Goal: Task Accomplishment & Management: Manage account settings

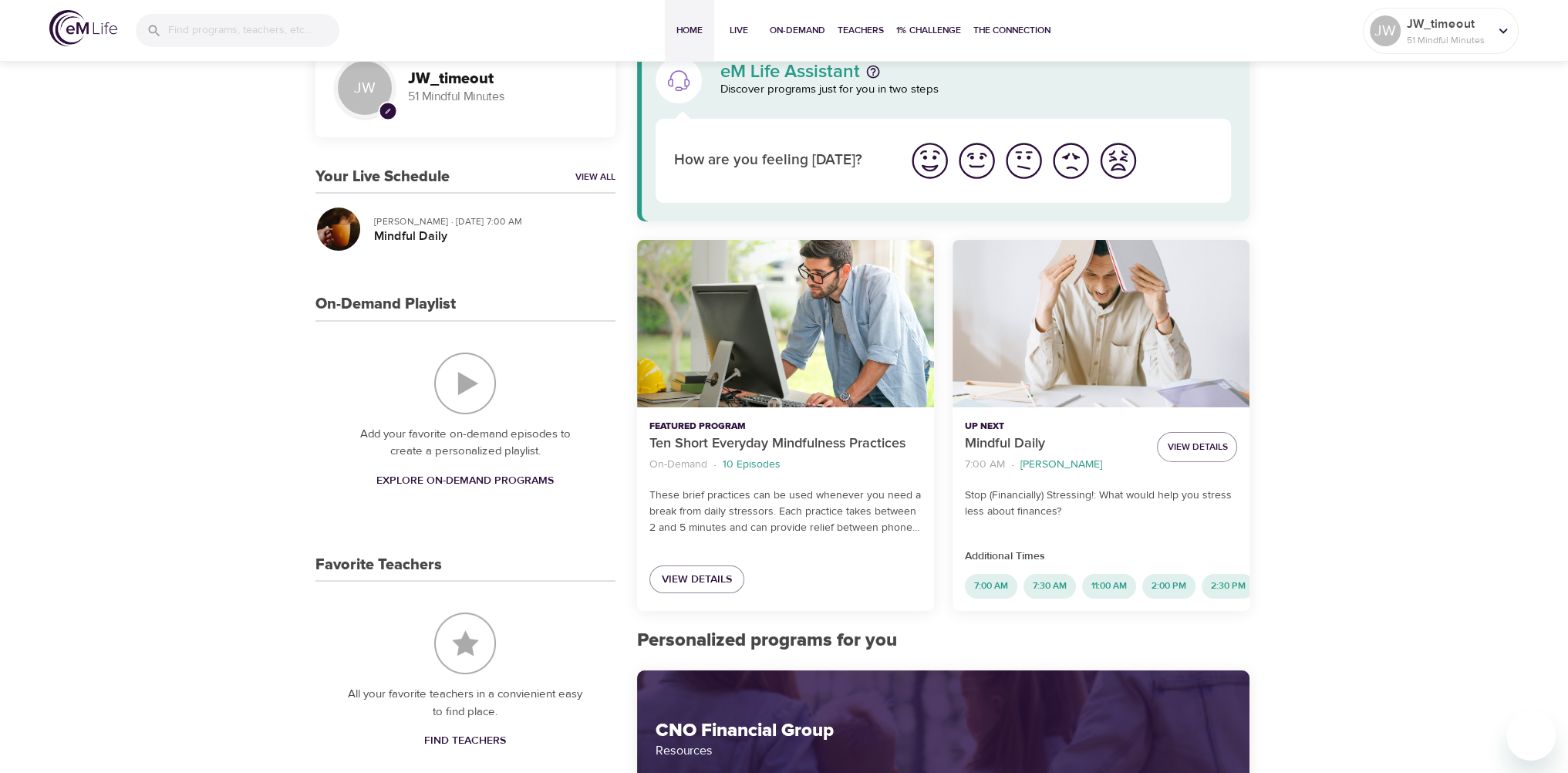
scroll to position [77, 0]
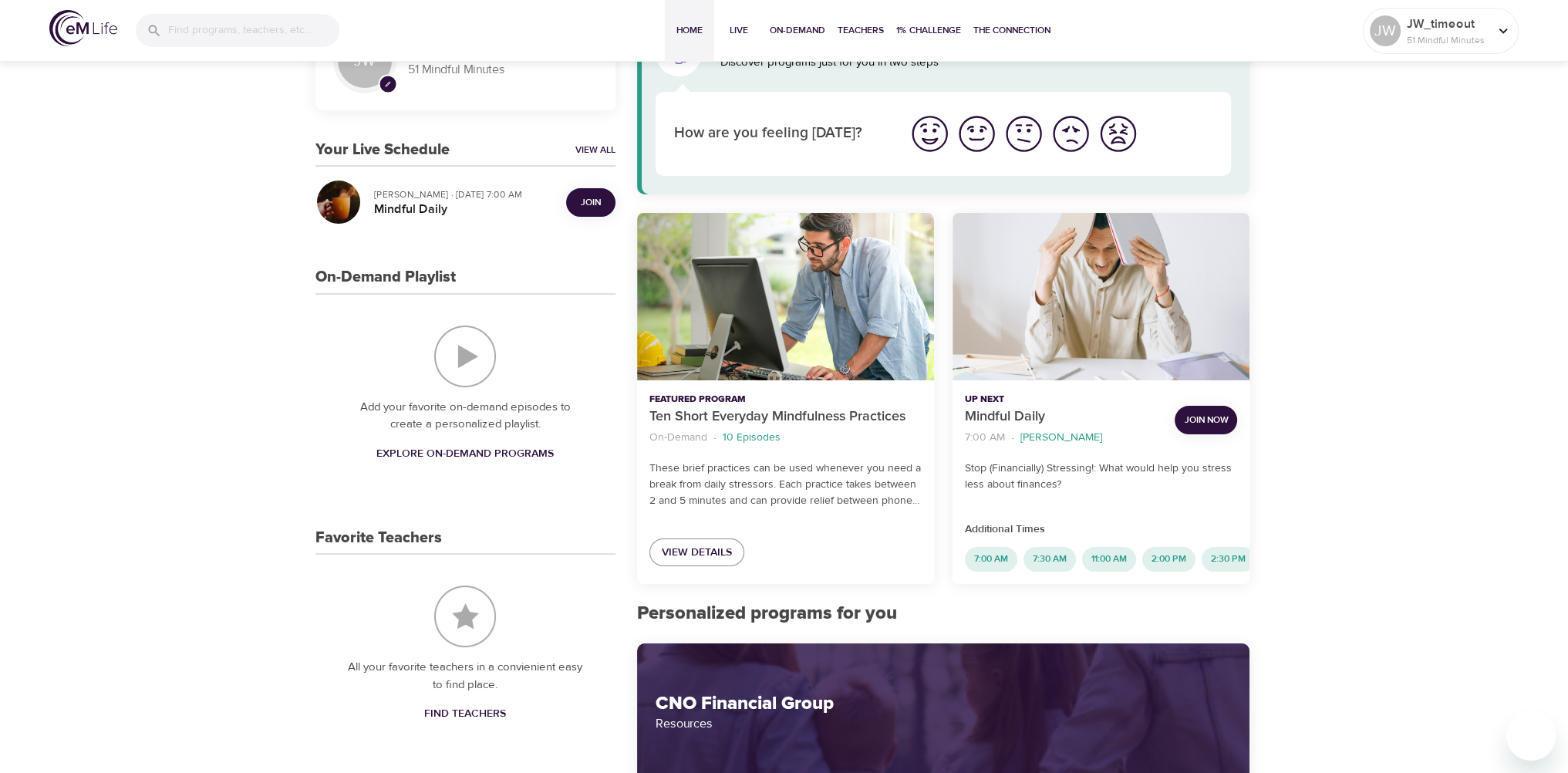
click at [1193, 422] on span "Join Now" at bounding box center [1206, 420] width 44 height 16
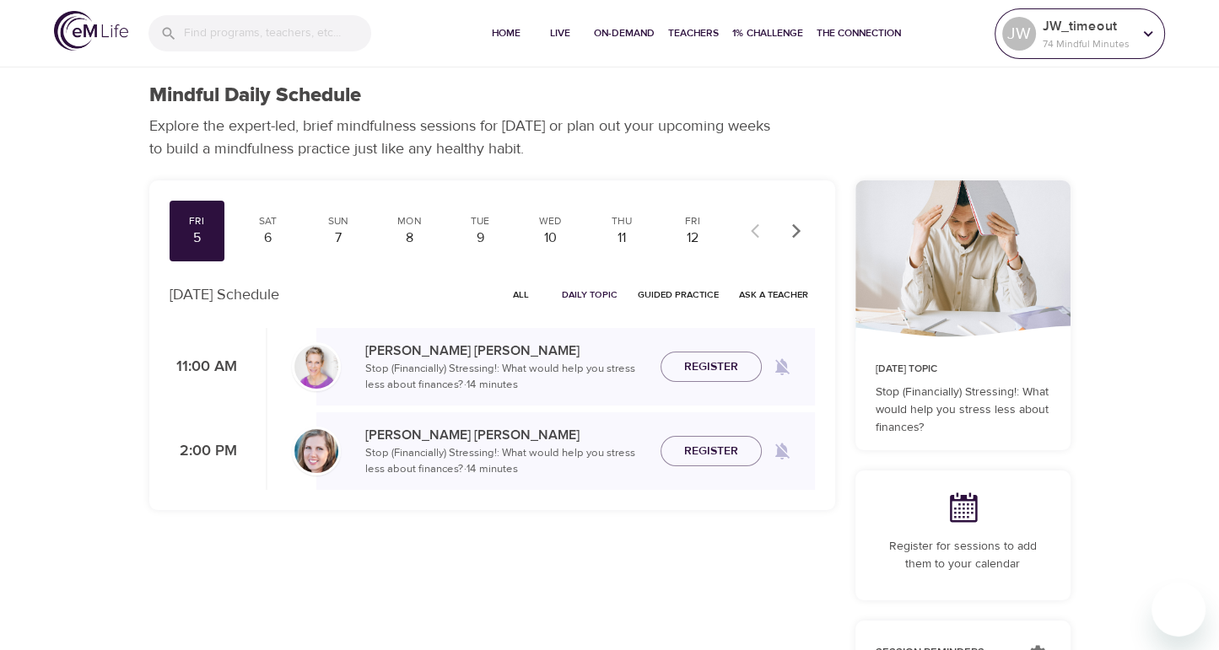
click at [1144, 25] on icon at bounding box center [1148, 33] width 19 height 19
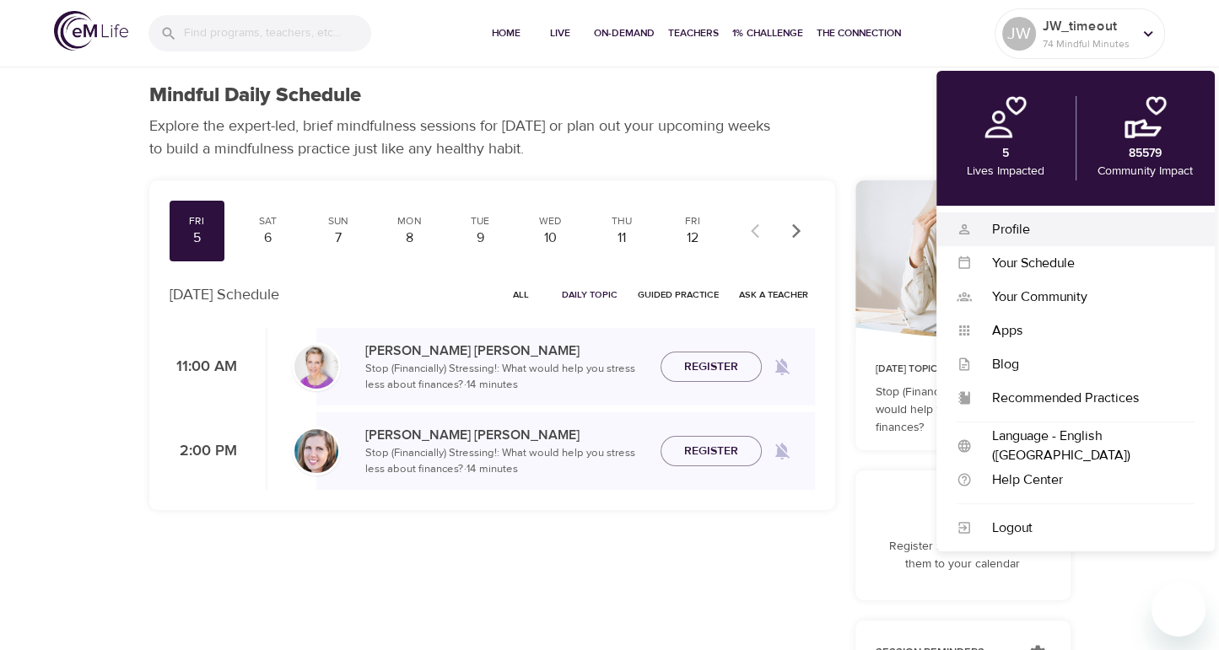
click at [1021, 222] on div "Profile" at bounding box center [1083, 229] width 223 height 19
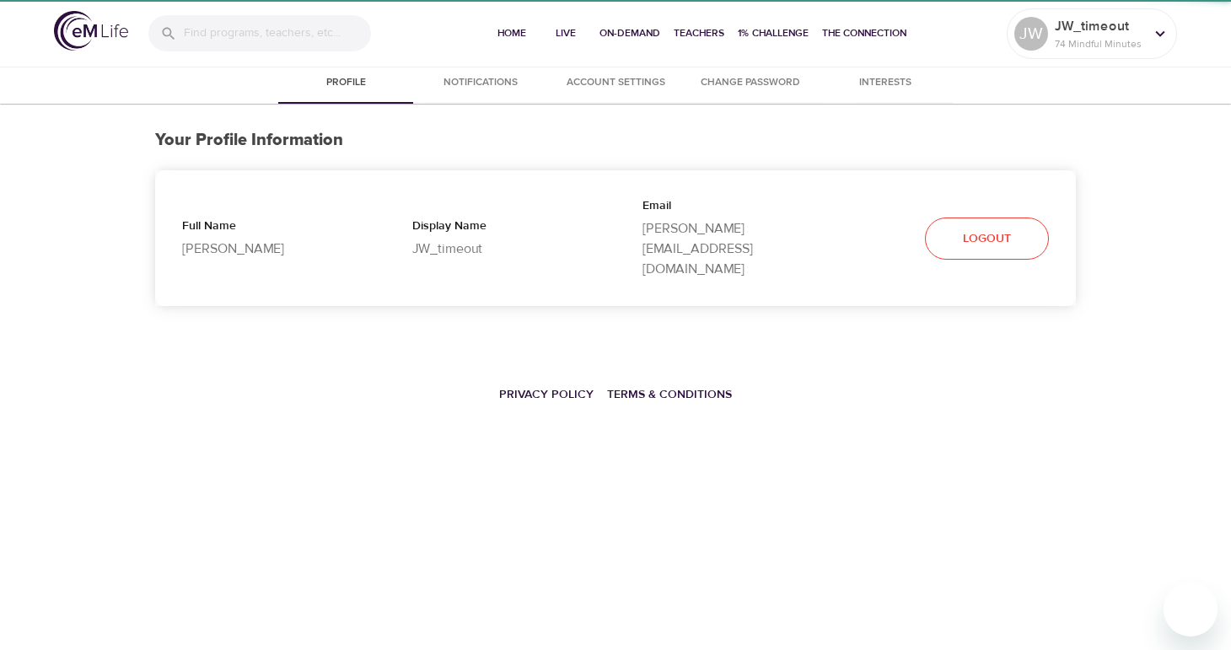
select select "10"
